Goal: Information Seeking & Learning: Learn about a topic

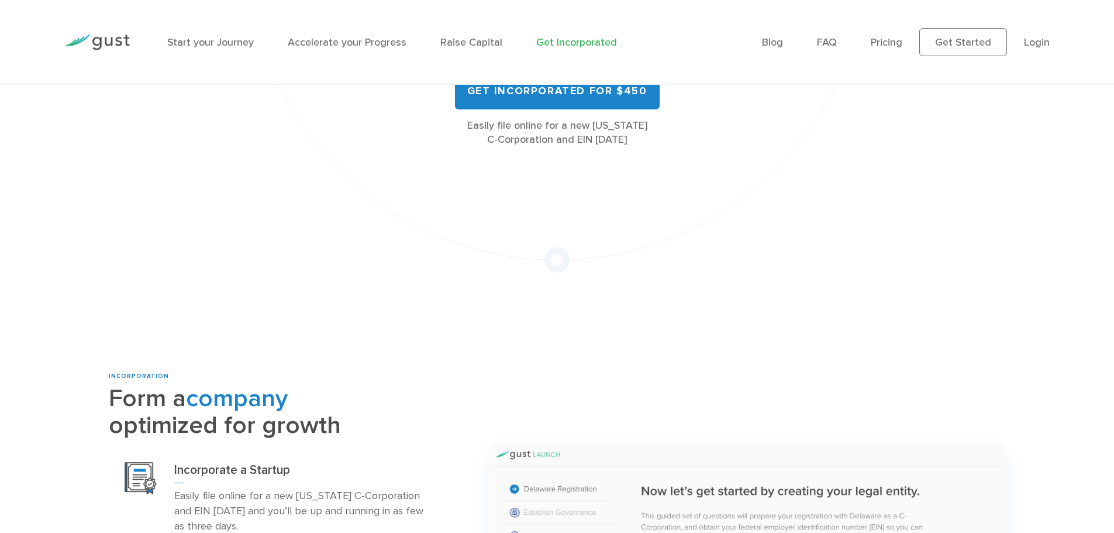
scroll to position [585, 0]
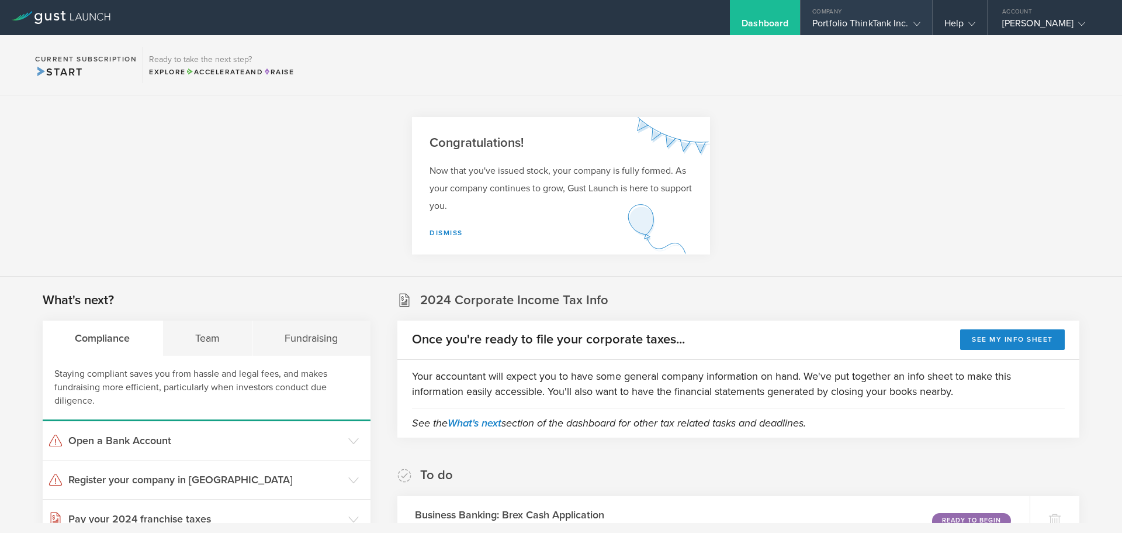
click at [911, 24] on gust-icon at bounding box center [915, 24] width 12 height 12
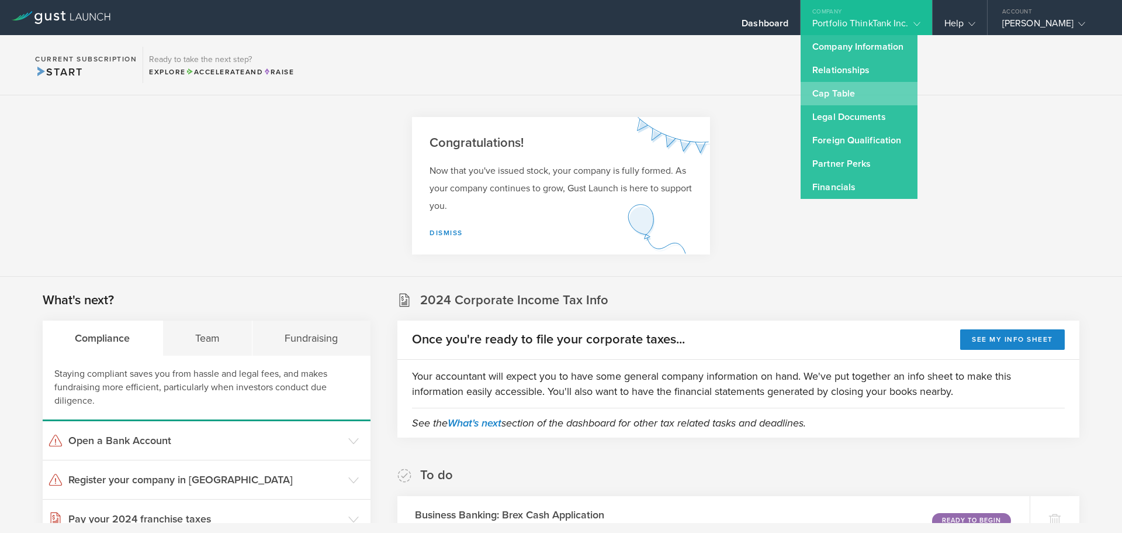
click at [846, 95] on link "Cap Table" at bounding box center [859, 93] width 117 height 23
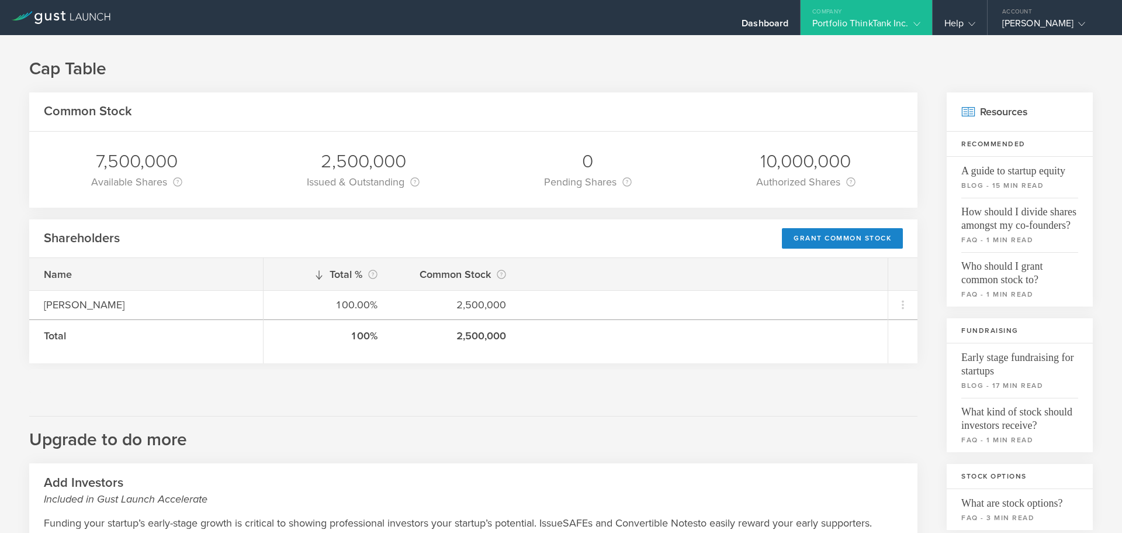
scroll to position [270, 0]
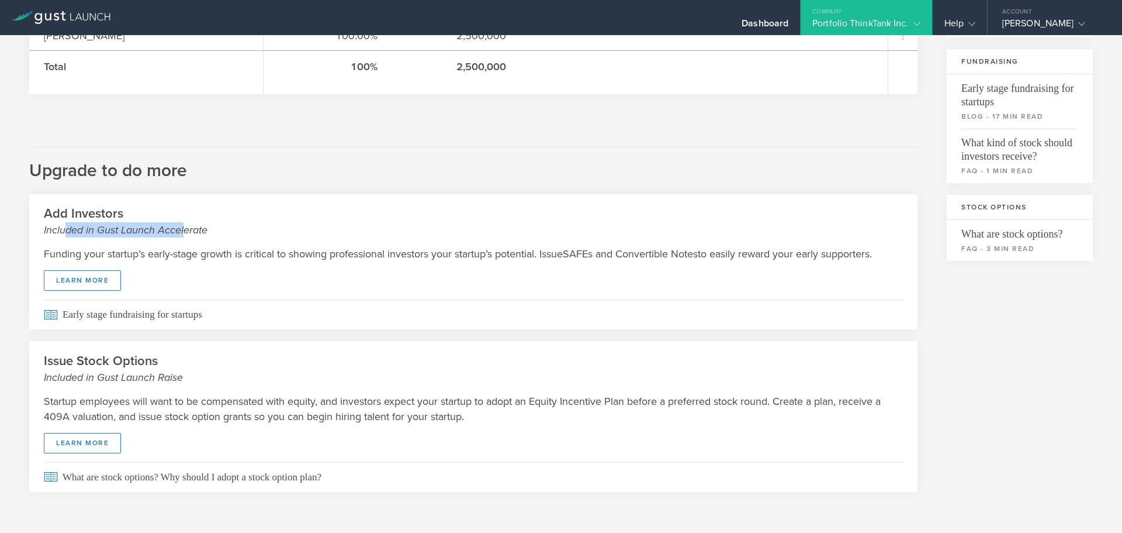
drag, startPoint x: 67, startPoint y: 228, endPoint x: 183, endPoint y: 224, distance: 115.8
click at [183, 224] on small "Included in Gust Launch Accelerate" at bounding box center [473, 229] width 859 height 15
click at [191, 227] on small "Included in Gust Launch Accelerate" at bounding box center [473, 229] width 859 height 15
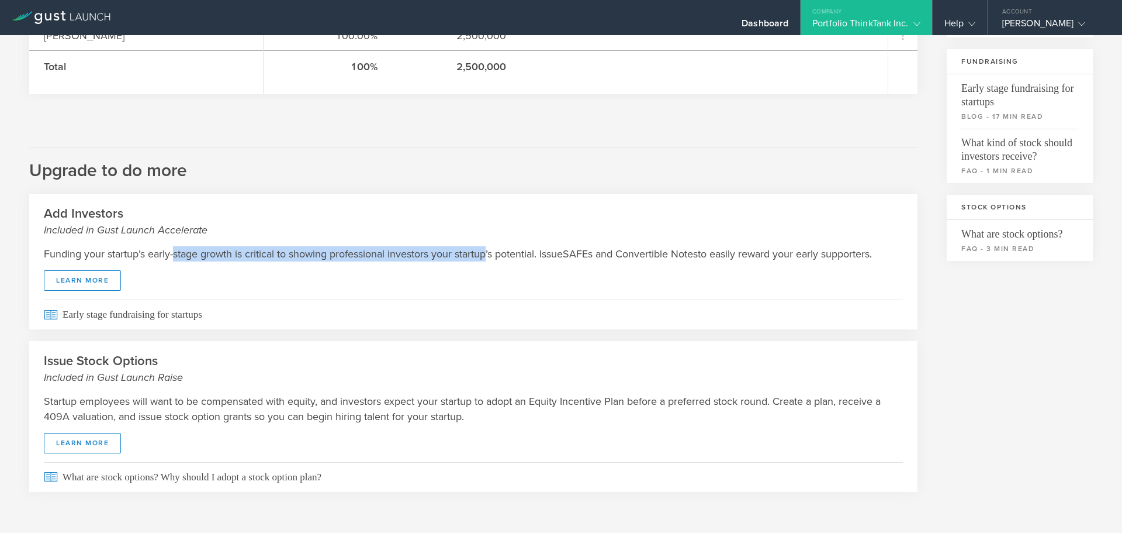
drag, startPoint x: 176, startPoint y: 255, endPoint x: 489, endPoint y: 251, distance: 313.4
click at [489, 251] on p "Funding your startup’s early-stage growth is critical to showing professional i…" at bounding box center [473, 253] width 859 height 15
click at [554, 250] on p "Funding your startup’s early-stage growth is critical to showing professional i…" at bounding box center [473, 253] width 859 height 15
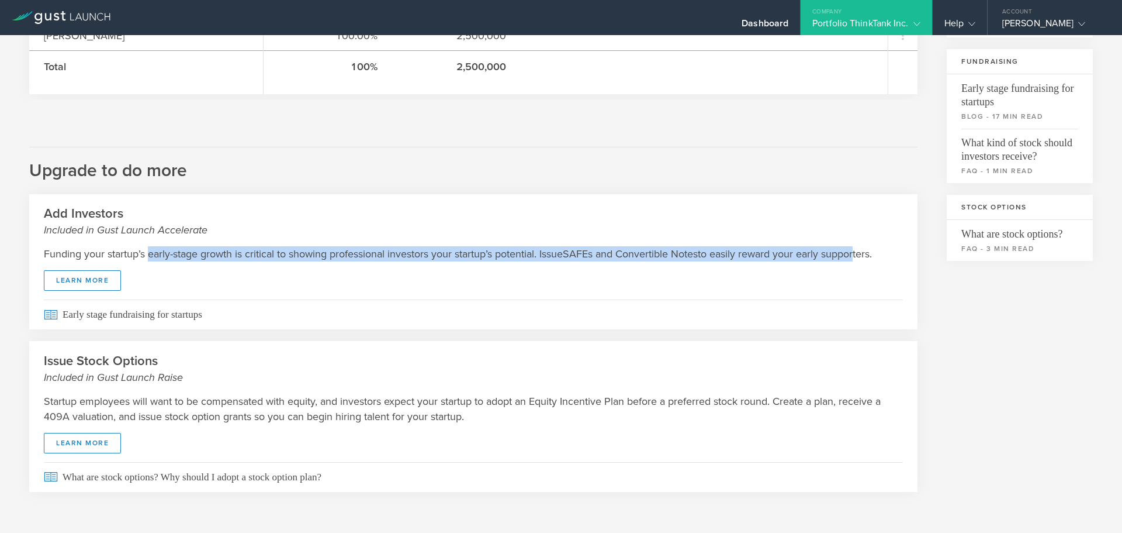
drag, startPoint x: 150, startPoint y: 251, endPoint x: 860, endPoint y: 258, distance: 709.7
click at [860, 258] on p "Funding your startup’s early-stage growth is critical to showing professional i…" at bounding box center [473, 253] width 859 height 15
click at [340, 253] on p "Funding your startup’s early-stage growth is critical to showing professional i…" at bounding box center [473, 253] width 859 height 15
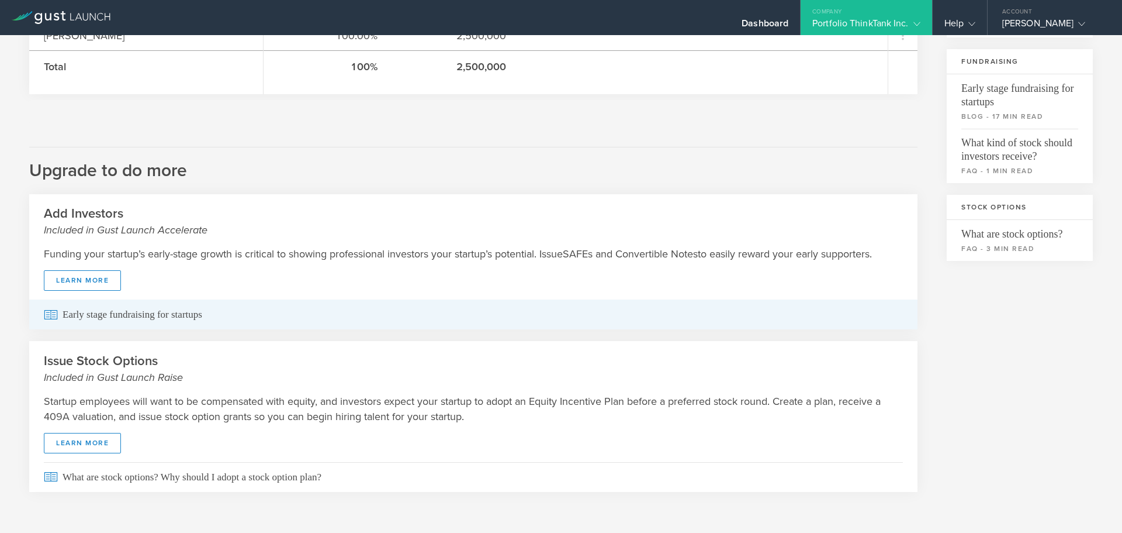
click at [148, 316] on span "Early stage fundraising for startups" at bounding box center [473, 314] width 859 height 30
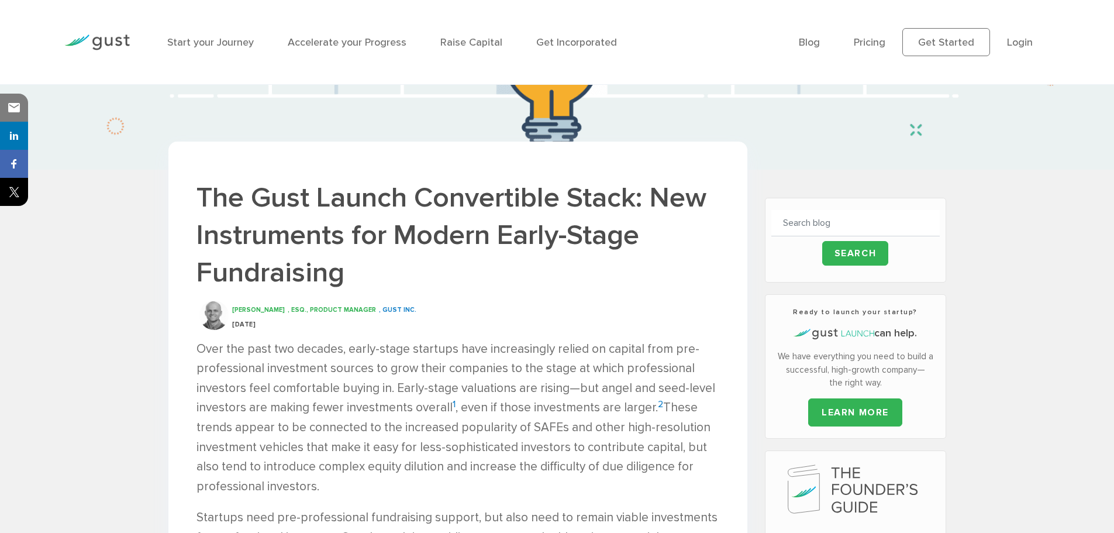
scroll to position [234, 0]
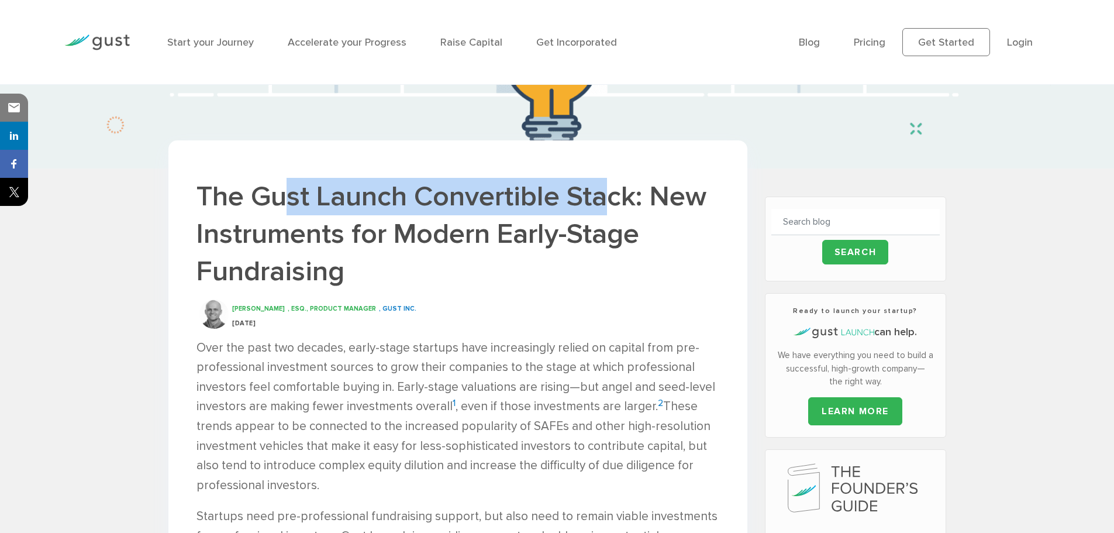
drag, startPoint x: 289, startPoint y: 197, endPoint x: 600, endPoint y: 189, distance: 311.7
click at [600, 189] on h1 "The Gust Launch Convertible Stack: New Instruments for Modern Early-Stage Fundr…" at bounding box center [457, 234] width 523 height 112
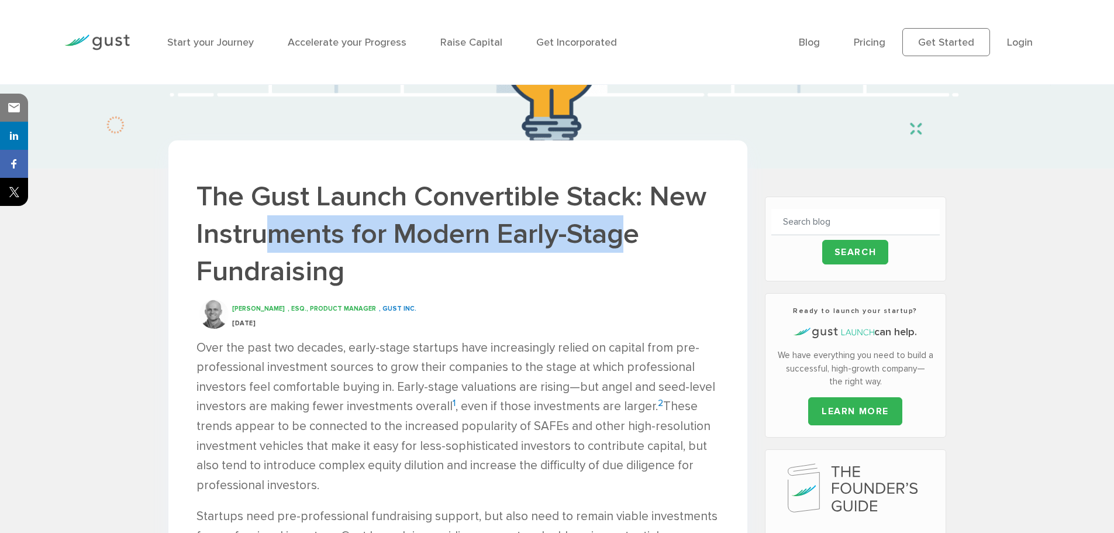
drag, startPoint x: 265, startPoint y: 237, endPoint x: 621, endPoint y: 237, distance: 356.0
click at [621, 237] on h1 "The Gust Launch Convertible Stack: New Instruments for Modern Early-Stage Fundr…" at bounding box center [457, 234] width 523 height 112
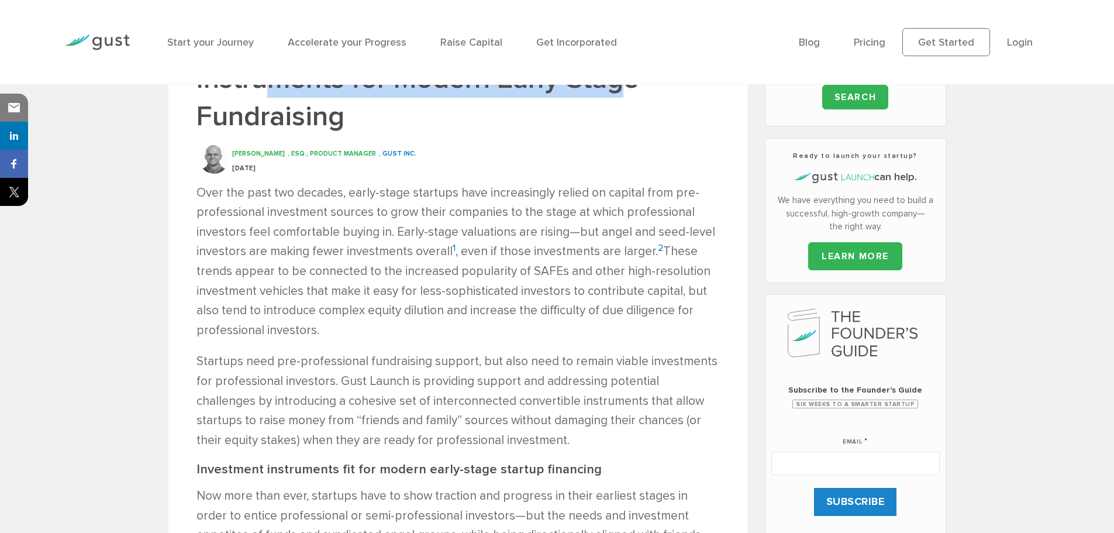
scroll to position [409, 0]
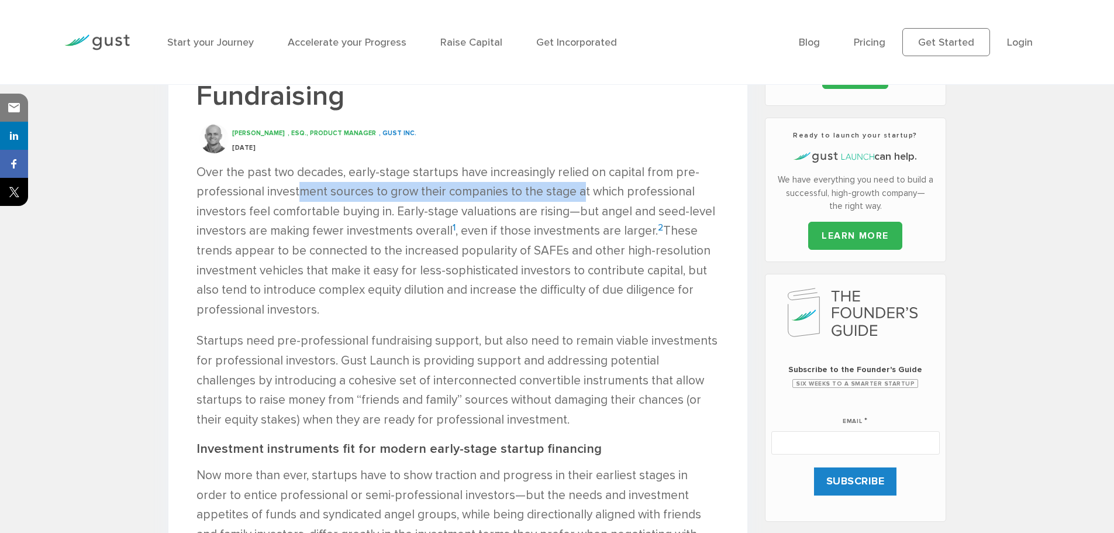
drag, startPoint x: 298, startPoint y: 187, endPoint x: 580, endPoint y: 184, distance: 282.4
click at [580, 184] on p "Over the past two decades, early-stage startups have increasingly relied on cap…" at bounding box center [457, 241] width 523 height 157
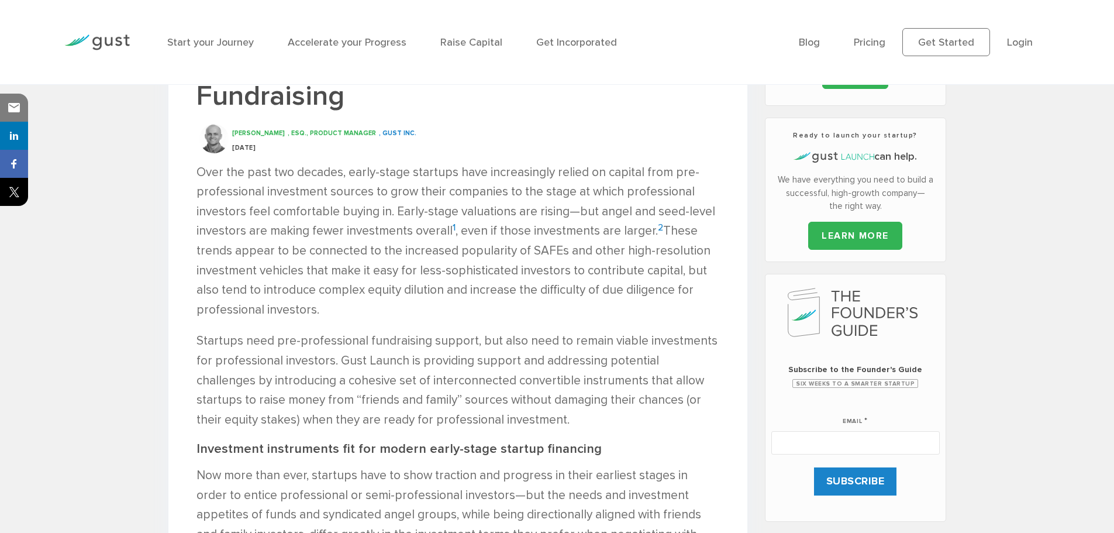
click at [440, 216] on p "Over the past two decades, early-stage startups have increasingly relied on cap…" at bounding box center [457, 241] width 523 height 157
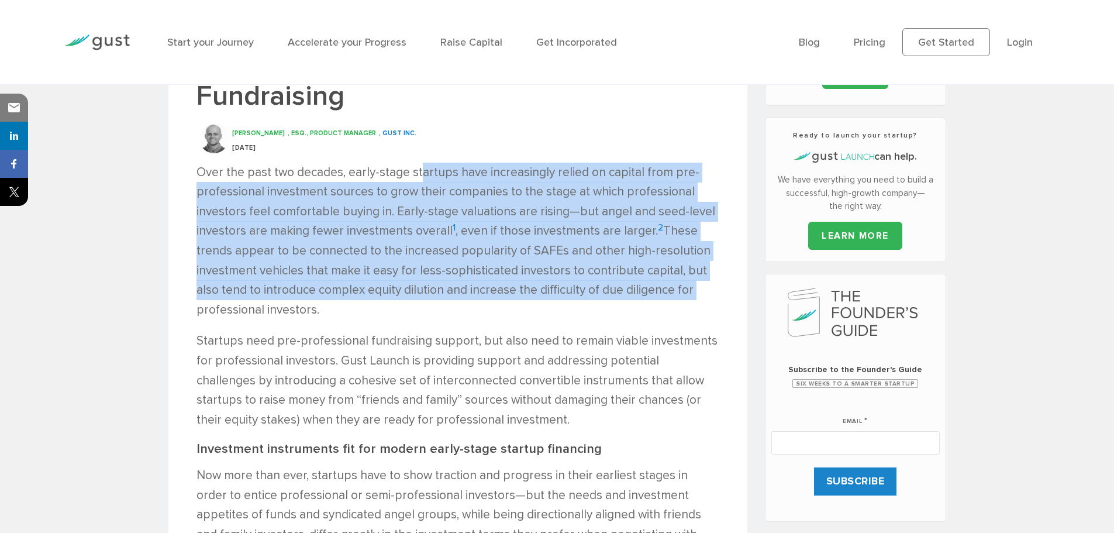
drag, startPoint x: 419, startPoint y: 178, endPoint x: 690, endPoint y: 297, distance: 296.1
click at [690, 297] on p "Over the past two decades, early-stage startups have increasingly relied on cap…" at bounding box center [457, 241] width 523 height 157
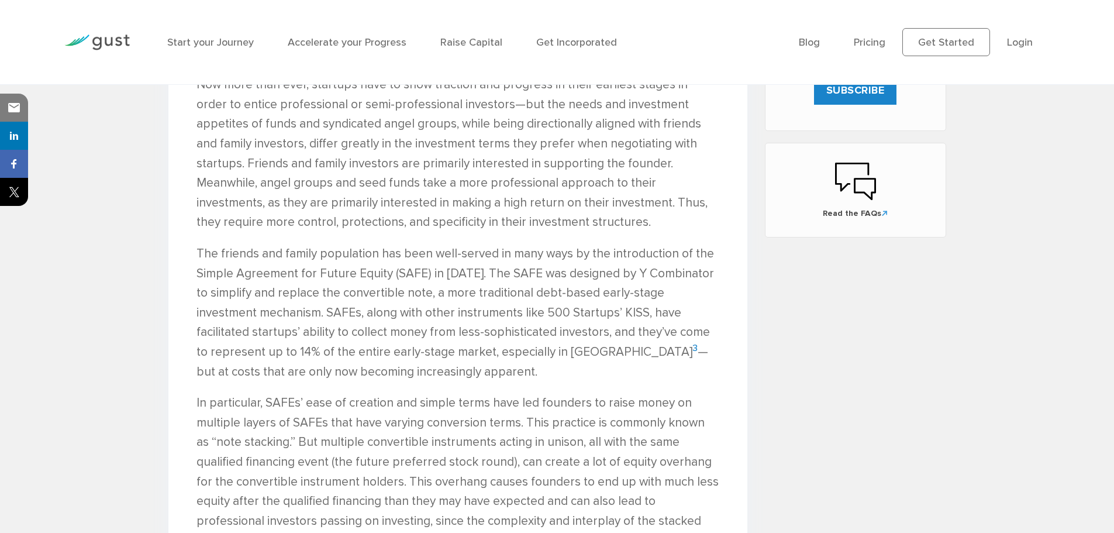
scroll to position [818, 0]
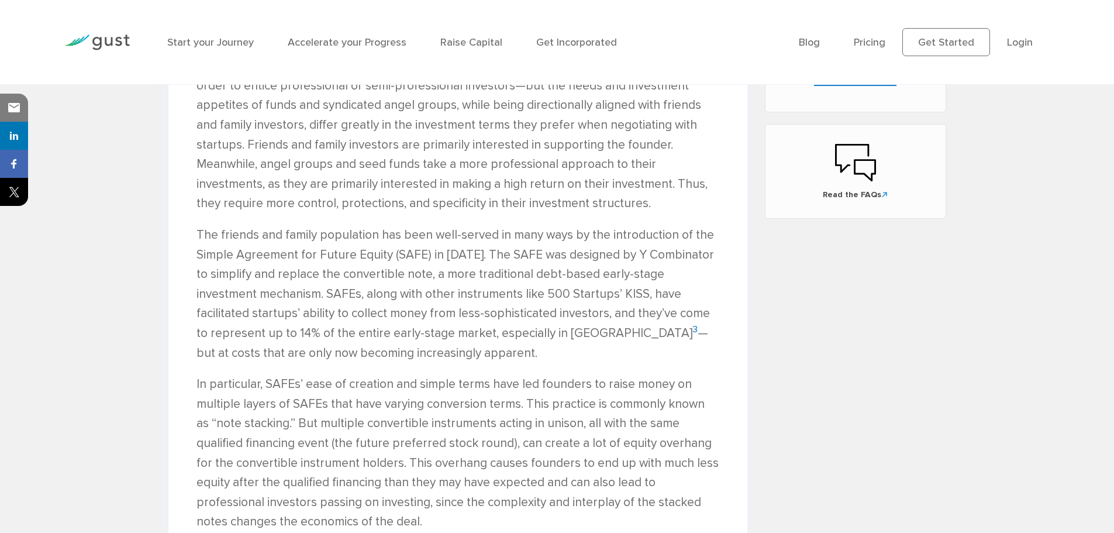
drag, startPoint x: 667, startPoint y: 261, endPoint x: 537, endPoint y: 271, distance: 130.1
click at [564, 262] on p "The friends and family population has been well-served in many ways by the intr…" at bounding box center [457, 293] width 523 height 137
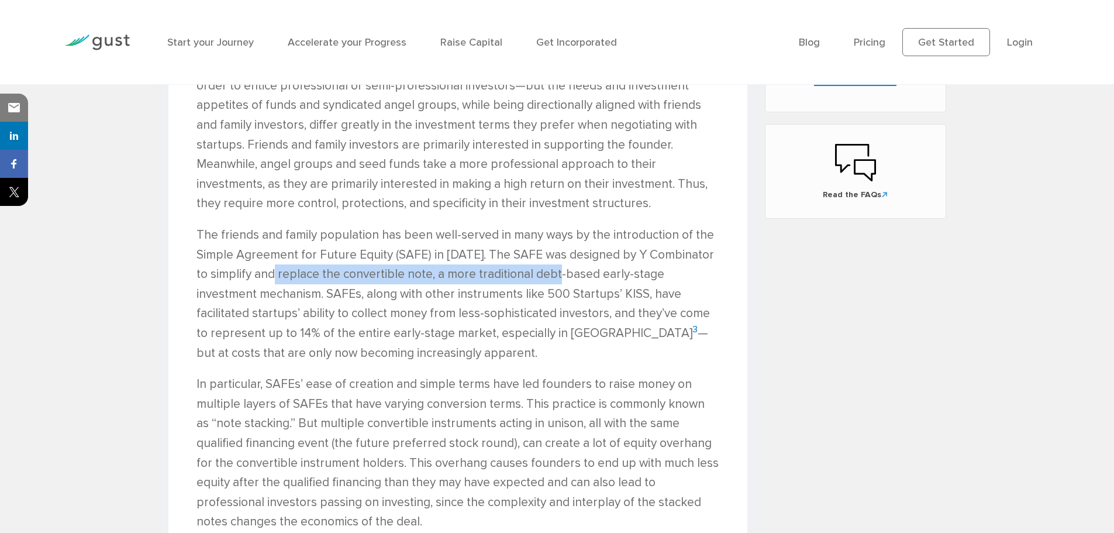
drag, startPoint x: 269, startPoint y: 274, endPoint x: 552, endPoint y: 274, distance: 282.9
click at [552, 274] on p "The friends and family population has been well-served in many ways by the intr…" at bounding box center [457, 293] width 523 height 137
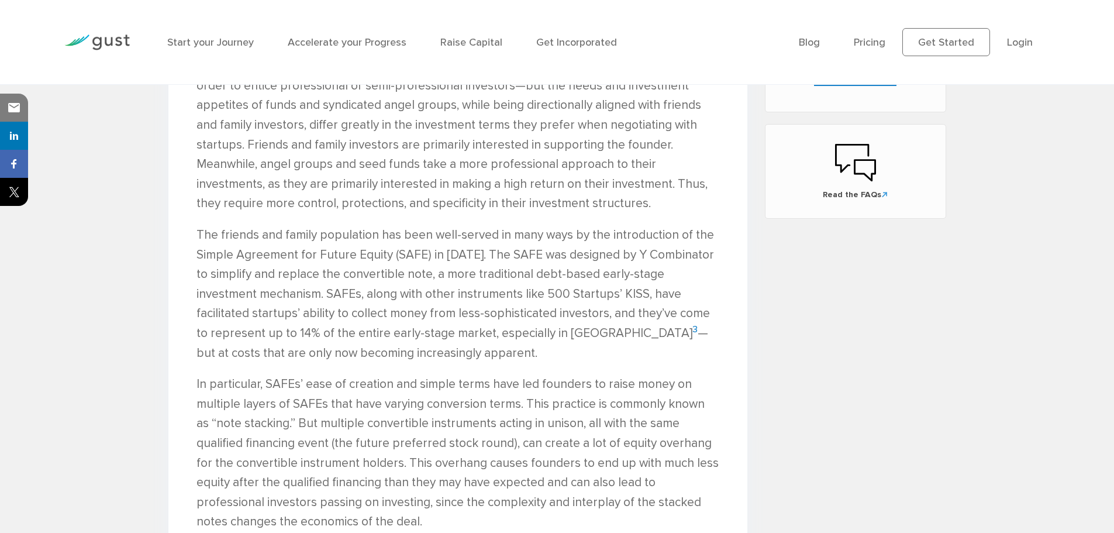
click at [488, 299] on p "The friends and family population has been well-served in many ways by the intr…" at bounding box center [457, 293] width 523 height 137
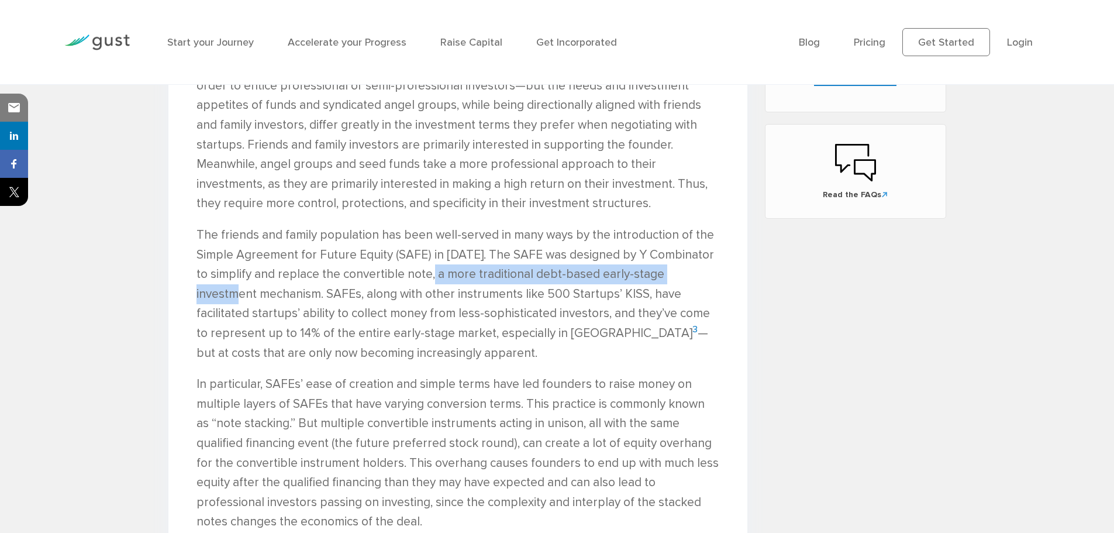
drag, startPoint x: 427, startPoint y: 273, endPoint x: 697, endPoint y: 272, distance: 270.1
click at [697, 272] on p "The friends and family population has been well-served in many ways by the intr…" at bounding box center [457, 293] width 523 height 137
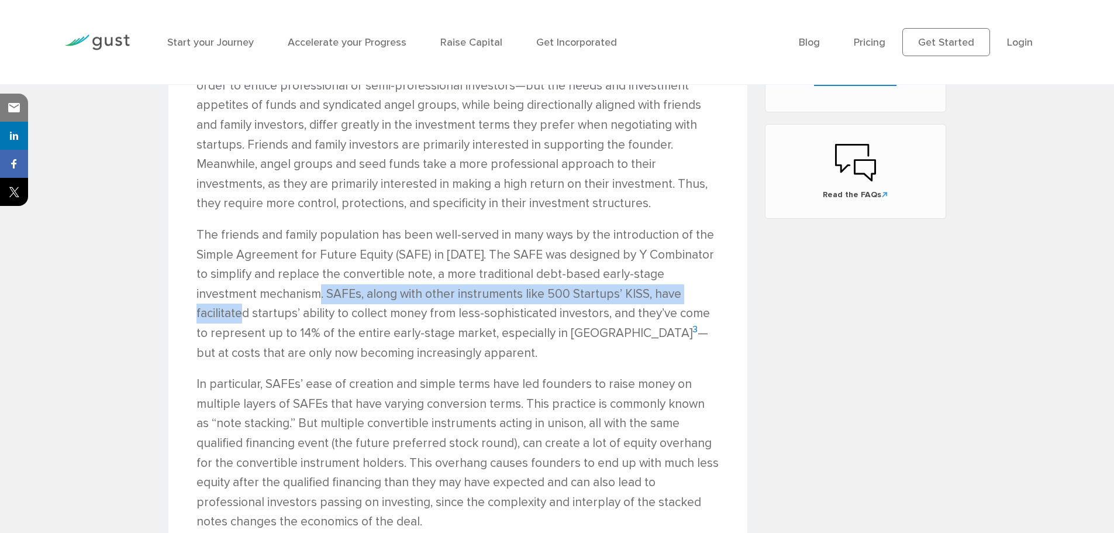
drag, startPoint x: 317, startPoint y: 291, endPoint x: 671, endPoint y: 289, distance: 354.3
click at [671, 289] on p "The friends and family population has been well-served in many ways by the intr…" at bounding box center [457, 293] width 523 height 137
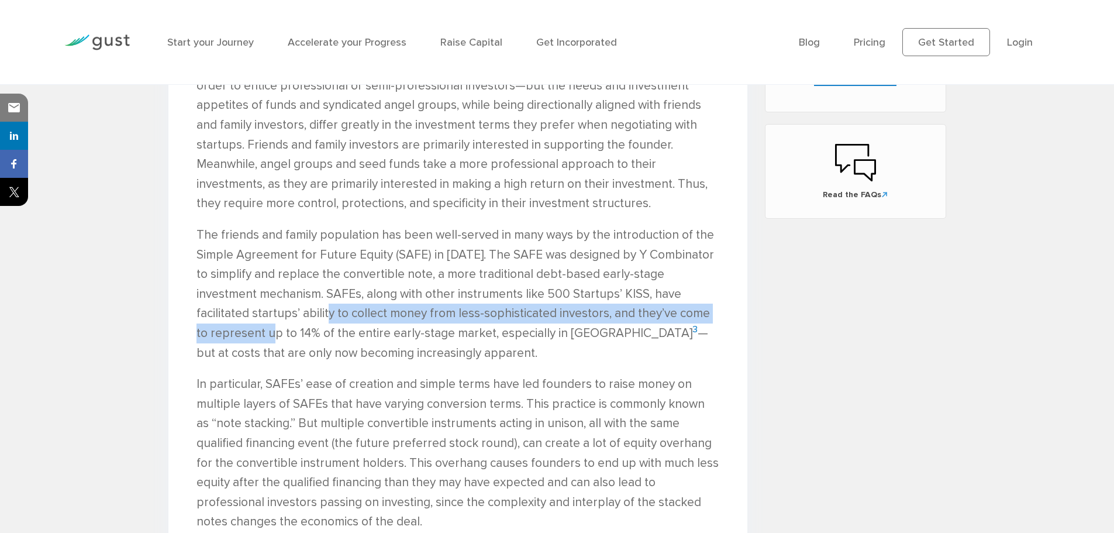
drag, startPoint x: 230, startPoint y: 312, endPoint x: 687, endPoint y: 313, distance: 457.1
click at [687, 313] on p "The friends and family population has been well-served in many ways by the intr…" at bounding box center [457, 293] width 523 height 137
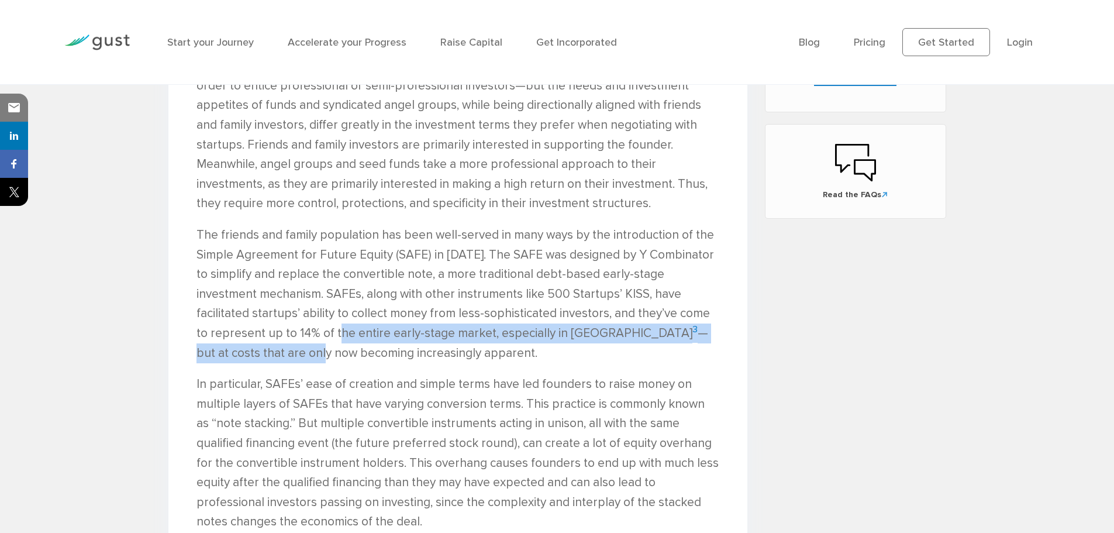
drag, startPoint x: 247, startPoint y: 328, endPoint x: 676, endPoint y: 333, distance: 429.1
click at [676, 333] on p "The friends and family population has been well-served in many ways by the intr…" at bounding box center [457, 293] width 523 height 137
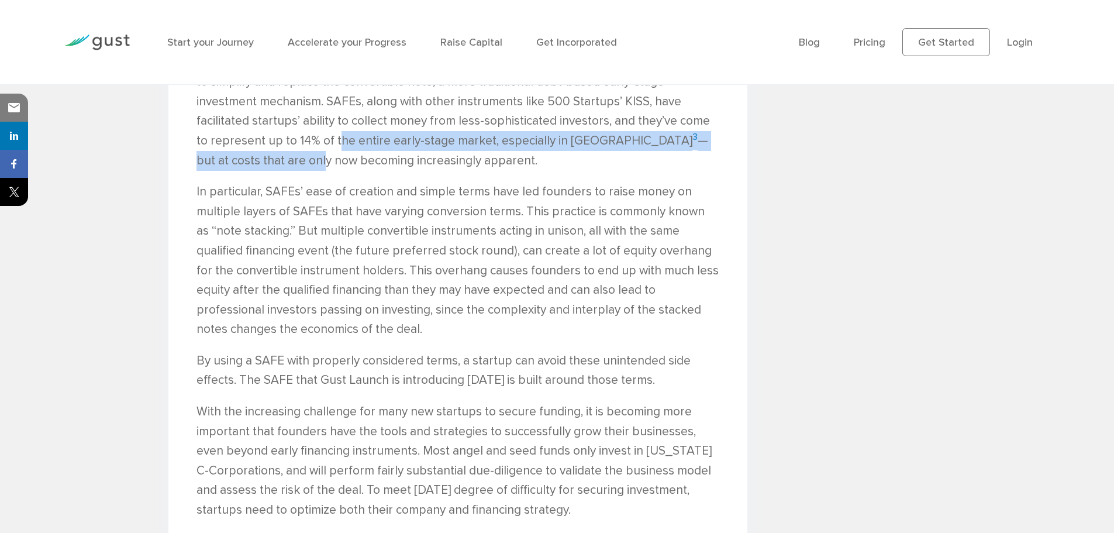
scroll to position [1052, 0]
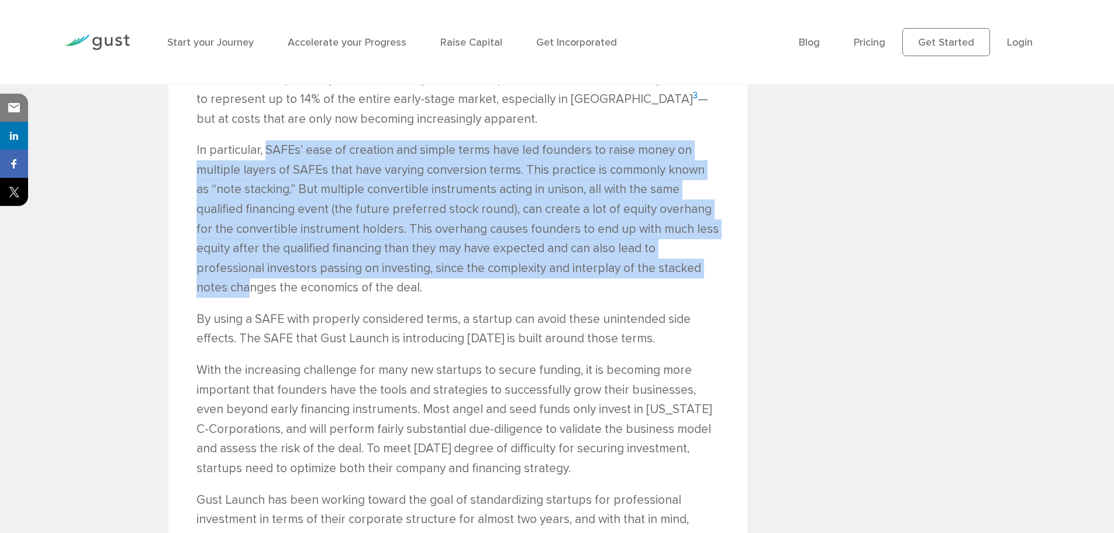
drag, startPoint x: 265, startPoint y: 150, endPoint x: 684, endPoint y: 271, distance: 435.9
click at [684, 271] on p "In particular, SAFEs’ ease of creation and simple terms have led founders to ra…" at bounding box center [457, 218] width 523 height 157
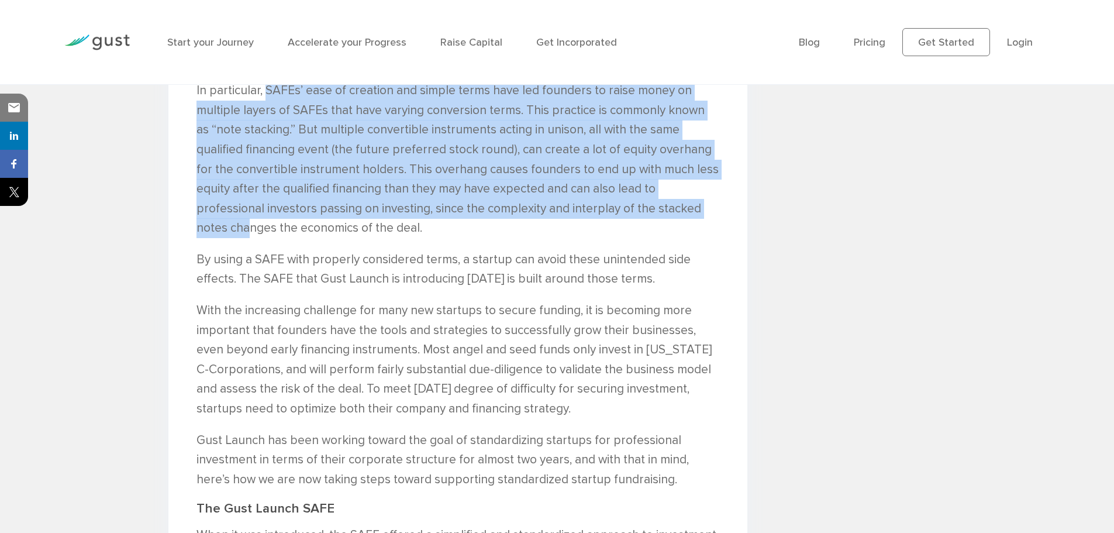
scroll to position [1169, 0]
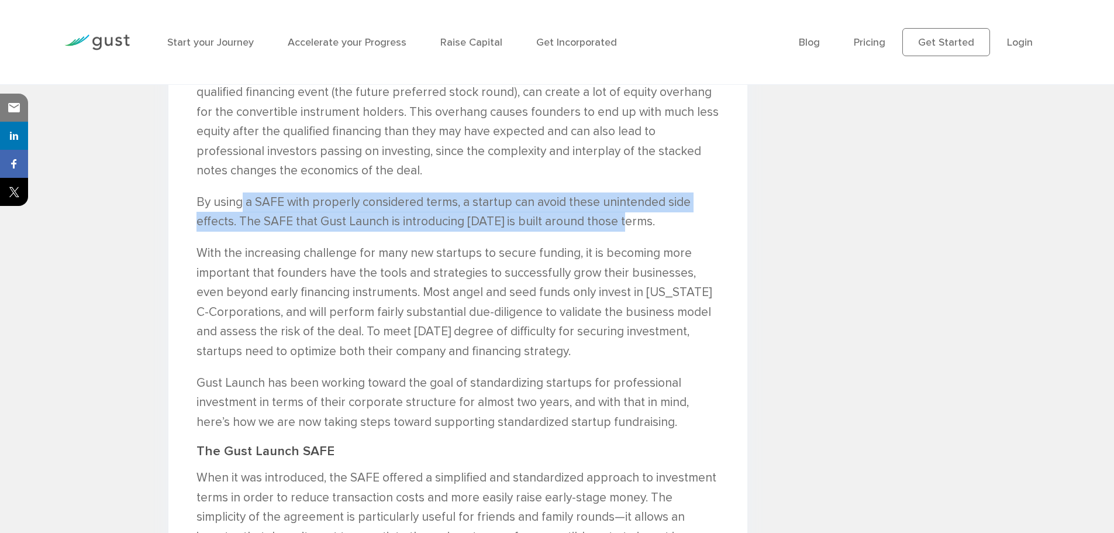
drag, startPoint x: 243, startPoint y: 204, endPoint x: 495, endPoint y: 224, distance: 252.8
click at [621, 217] on p "By using a SAFE with properly considered terms, a startup can avoid these unint…" at bounding box center [457, 211] width 523 height 39
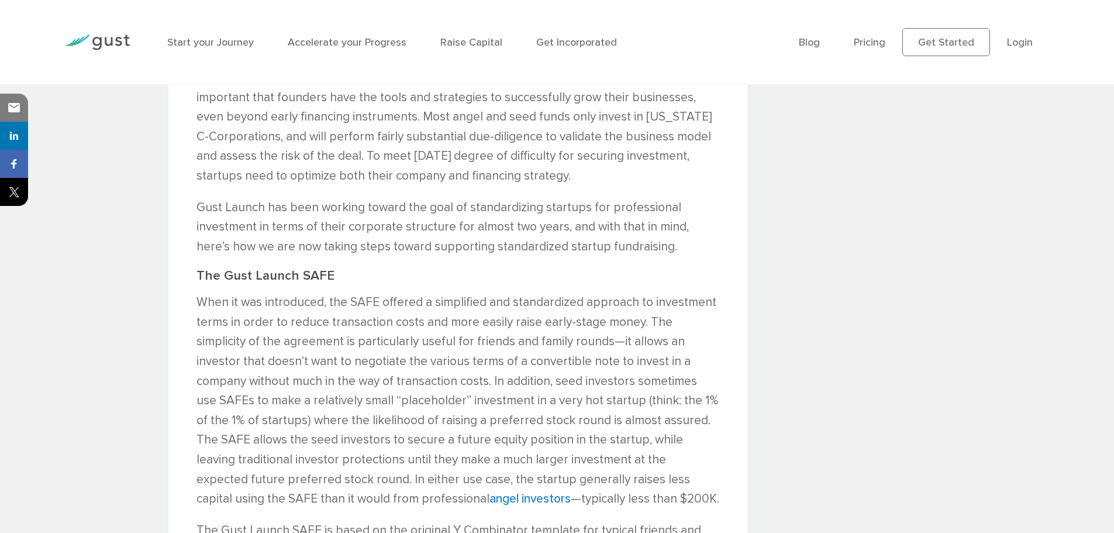
scroll to position [1228, 0]
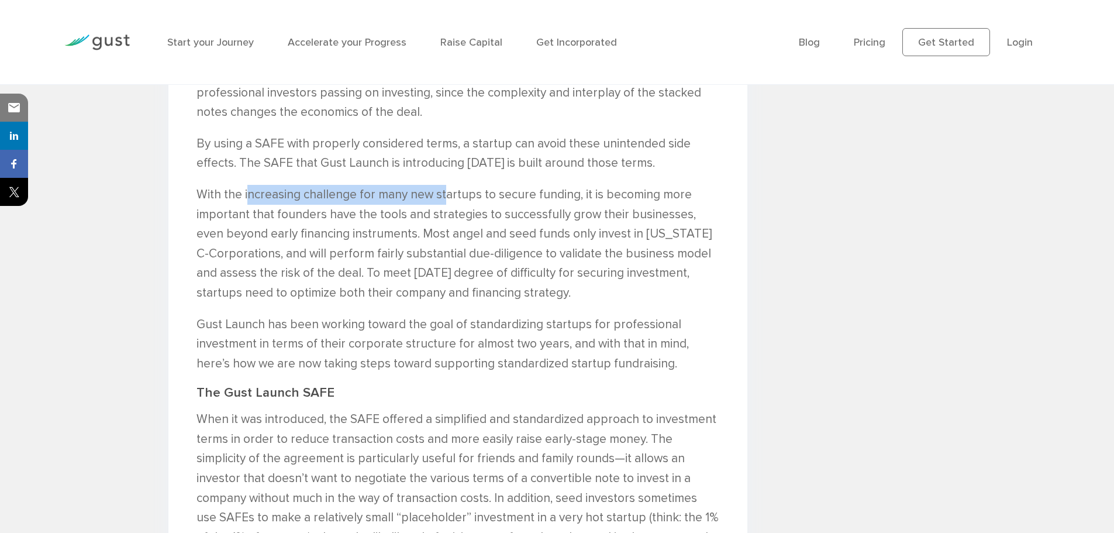
drag, startPoint x: 249, startPoint y: 196, endPoint x: 444, endPoint y: 196, distance: 195.2
click at [444, 196] on p "With the increasing challenge for many new startups to secure funding, it is be…" at bounding box center [457, 244] width 523 height 118
click at [503, 265] on p "With the increasing challenge for many new startups to secure funding, it is be…" at bounding box center [457, 244] width 523 height 118
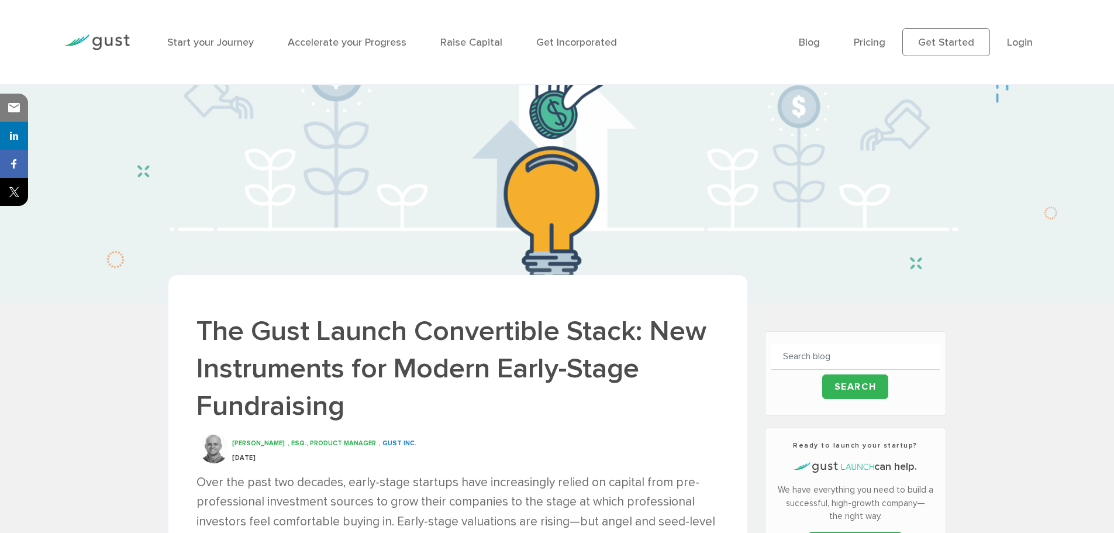
scroll to position [0, 0]
